Goal: Task Accomplishment & Management: Complete application form

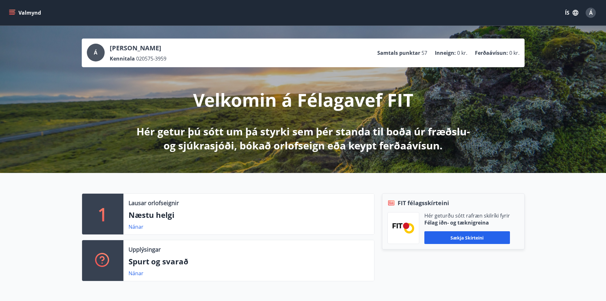
click at [25, 13] on button "Valmynd" at bounding box center [26, 12] width 36 height 11
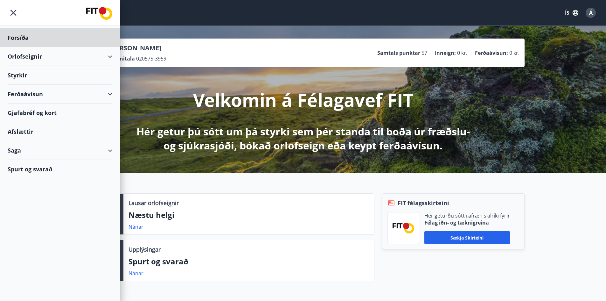
click at [16, 73] on div "Styrkir" at bounding box center [60, 75] width 105 height 19
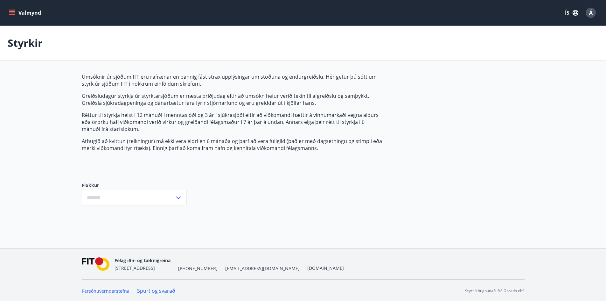
type input "***"
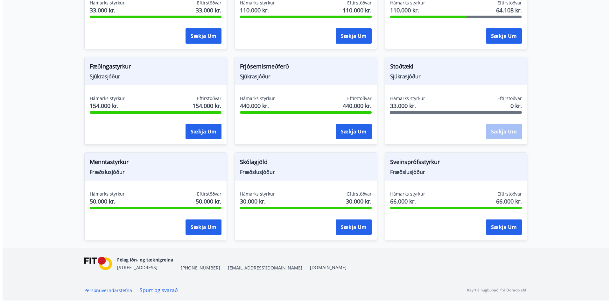
scroll to position [445, 0]
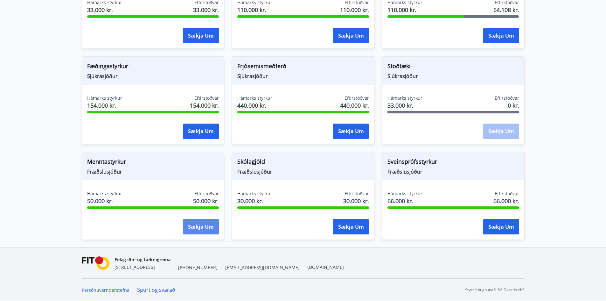
click at [198, 227] on button "Sækja um" at bounding box center [201, 226] width 36 height 15
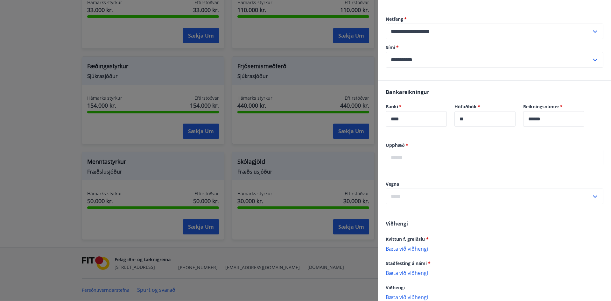
scroll to position [127, 0]
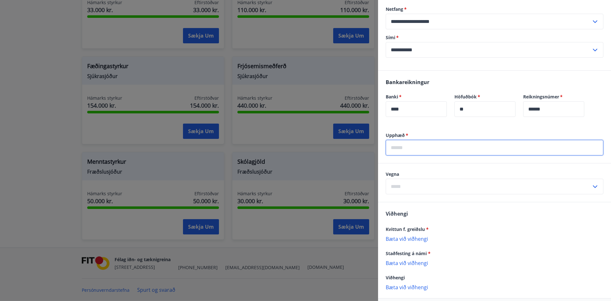
click at [409, 148] on input "text" at bounding box center [495, 148] width 218 height 16
type input "******"
click at [410, 187] on input "text" at bounding box center [489, 187] width 206 height 16
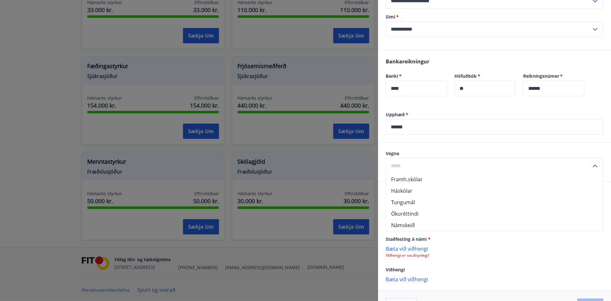
scroll to position [159, 0]
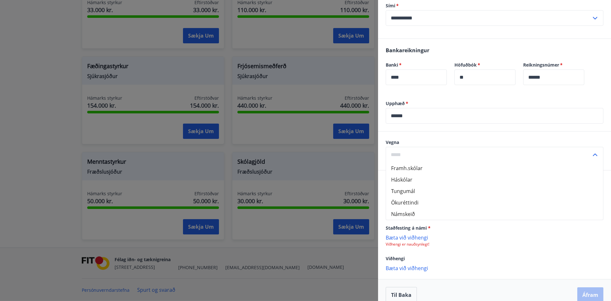
click at [408, 168] on li "Framh.skólar" at bounding box center [494, 167] width 217 height 11
type input "**********"
click at [452, 198] on div "Kvittun f. greiðslu *" at bounding box center [495, 197] width 218 height 8
click at [414, 207] on p "Bæta við viðhengi" at bounding box center [495, 206] width 218 height 6
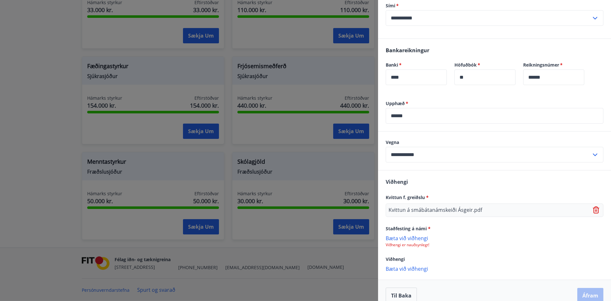
scroll to position [169, 0]
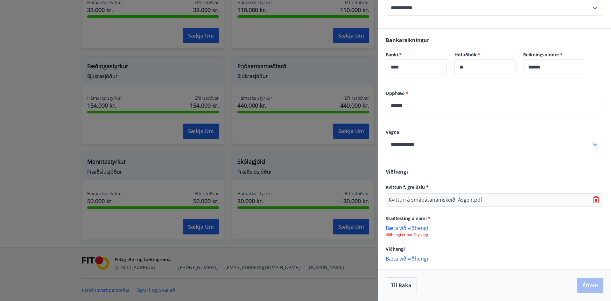
click at [408, 228] on p "Bæta við viðhengi" at bounding box center [495, 227] width 218 height 6
click at [587, 287] on button "Áfram" at bounding box center [590, 284] width 26 height 15
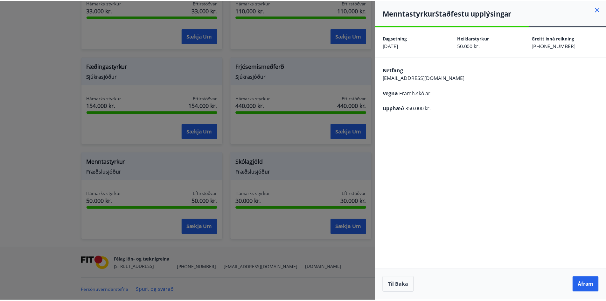
scroll to position [0, 0]
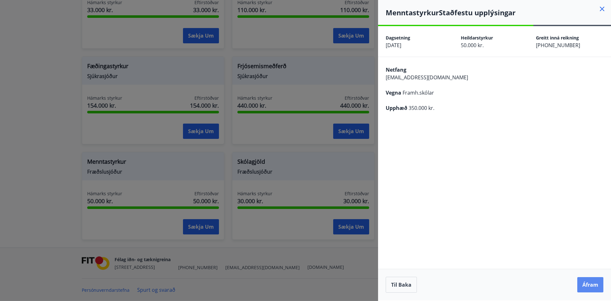
click at [583, 285] on button "Áfram" at bounding box center [590, 284] width 26 height 15
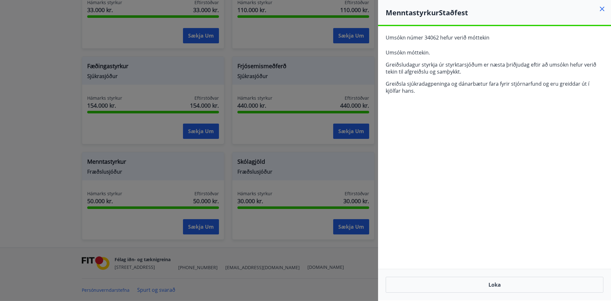
drag, startPoint x: 42, startPoint y: 108, endPoint x: 50, endPoint y: 110, distance: 7.9
click at [42, 108] on div at bounding box center [305, 150] width 611 height 301
